Goal: Navigation & Orientation: Find specific page/section

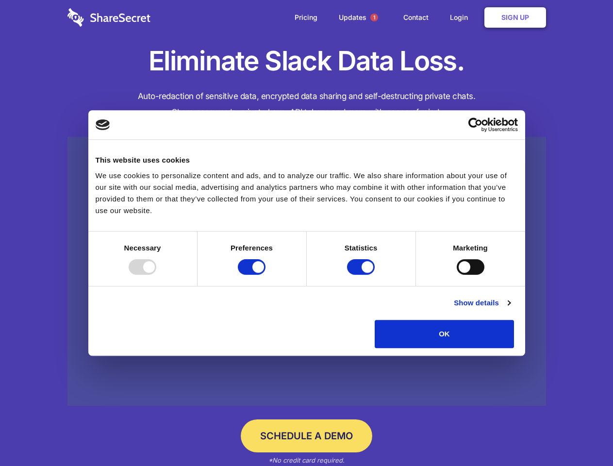
click at [156, 275] on div at bounding box center [143, 267] width 28 height 16
click at [265, 275] on input "Preferences" at bounding box center [252, 267] width 28 height 16
checkbox input "false"
click at [362, 275] on input "Statistics" at bounding box center [361, 267] width 28 height 16
checkbox input "false"
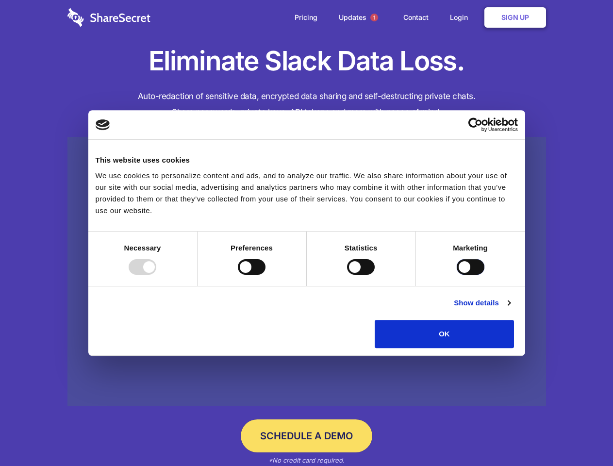
click at [457, 275] on input "Marketing" at bounding box center [471, 267] width 28 height 16
checkbox input "true"
click at [510, 309] on link "Show details" at bounding box center [482, 303] width 56 height 12
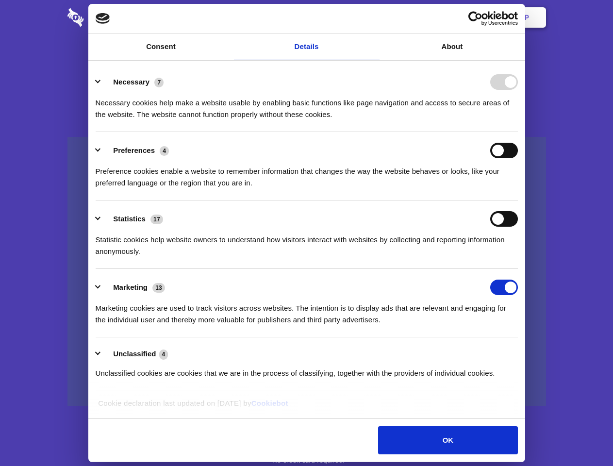
click at [522, 351] on ul "Necessary 7 Necessary cookies help make a website usable by enabling basic func…" at bounding box center [306, 227] width 431 height 327
click at [374, 17] on span "1" at bounding box center [374, 18] width 8 height 8
